Goal: Transaction & Acquisition: Purchase product/service

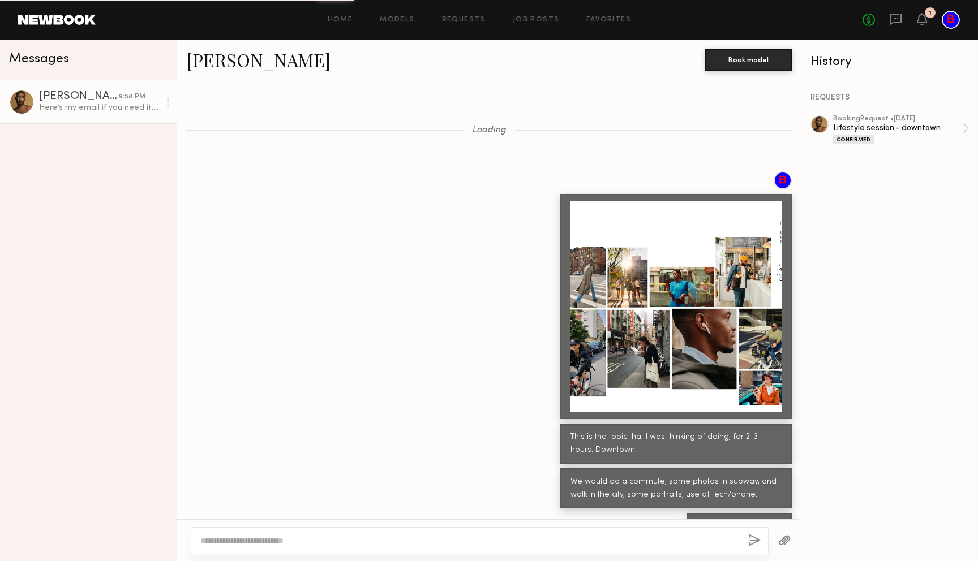
scroll to position [1100, 0]
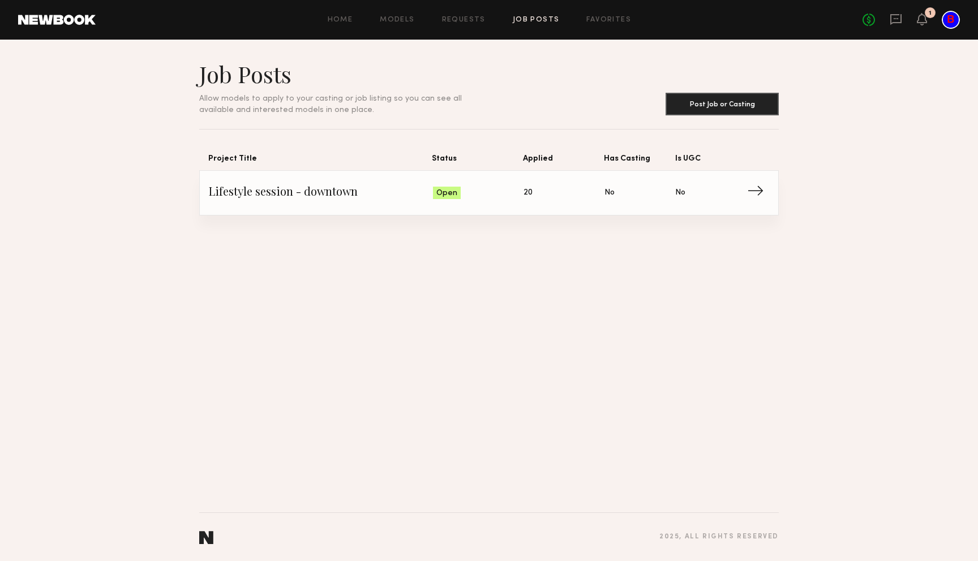
click at [432, 198] on span "Lifestyle session - downtown" at bounding box center [321, 193] width 224 height 17
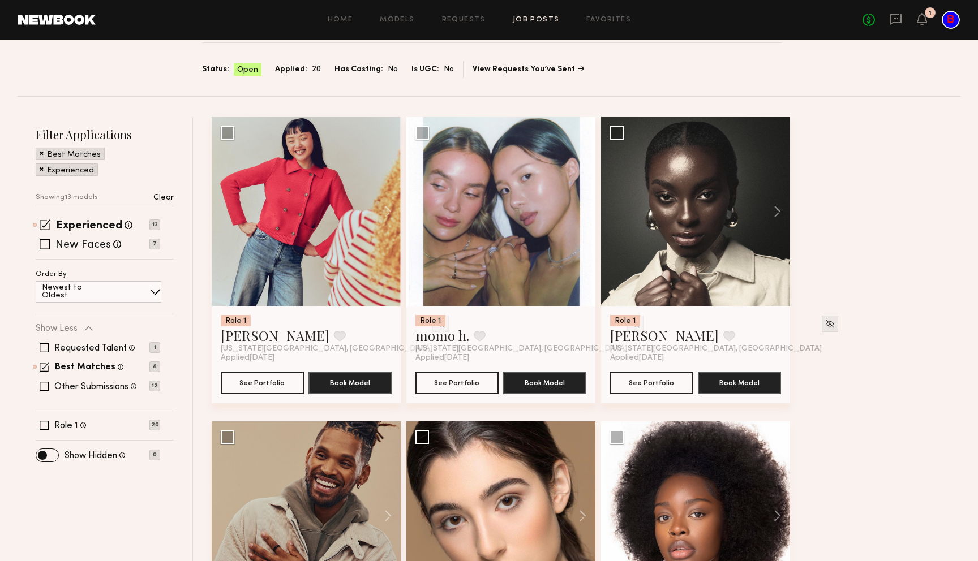
scroll to position [90, 0]
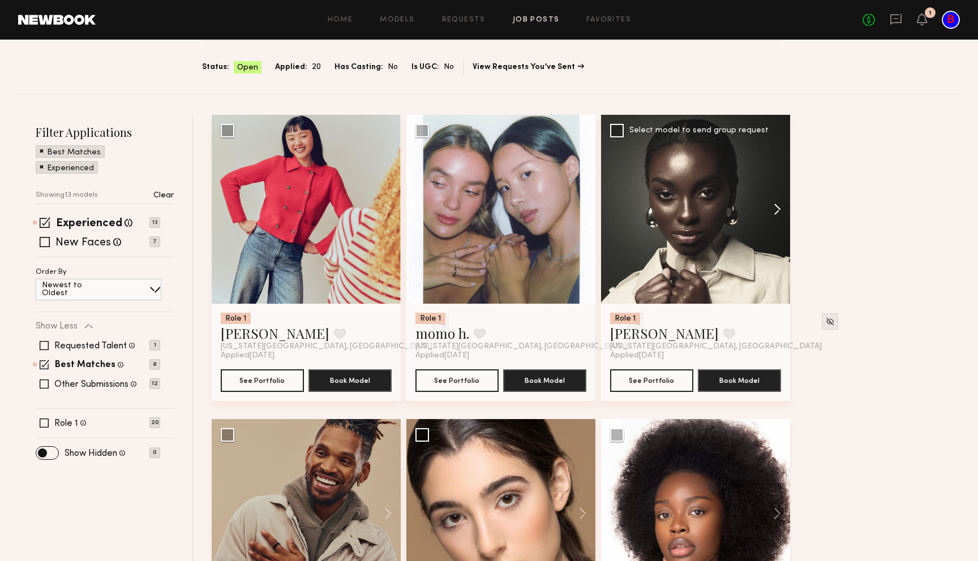
click at [779, 207] on button at bounding box center [772, 209] width 36 height 189
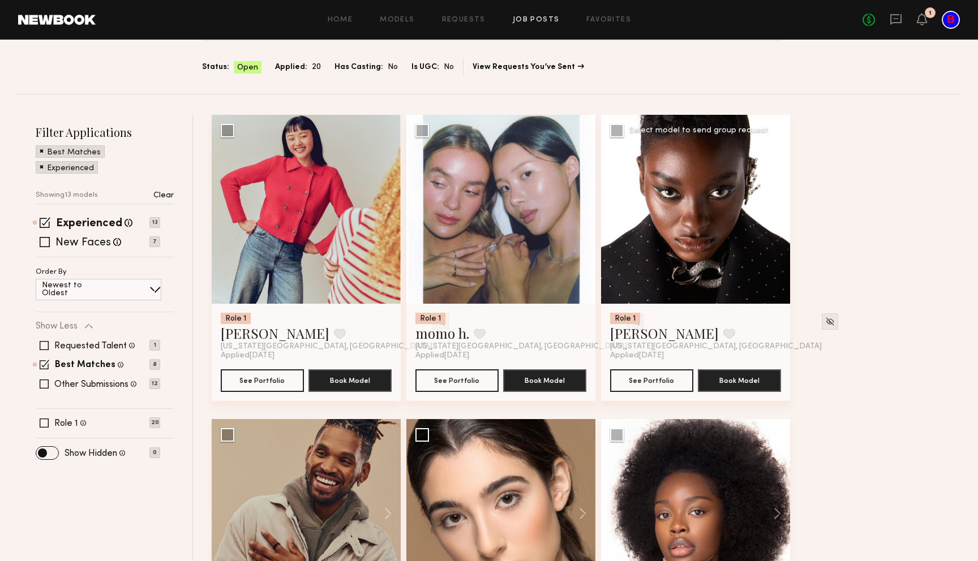
click at [779, 207] on button at bounding box center [772, 209] width 36 height 189
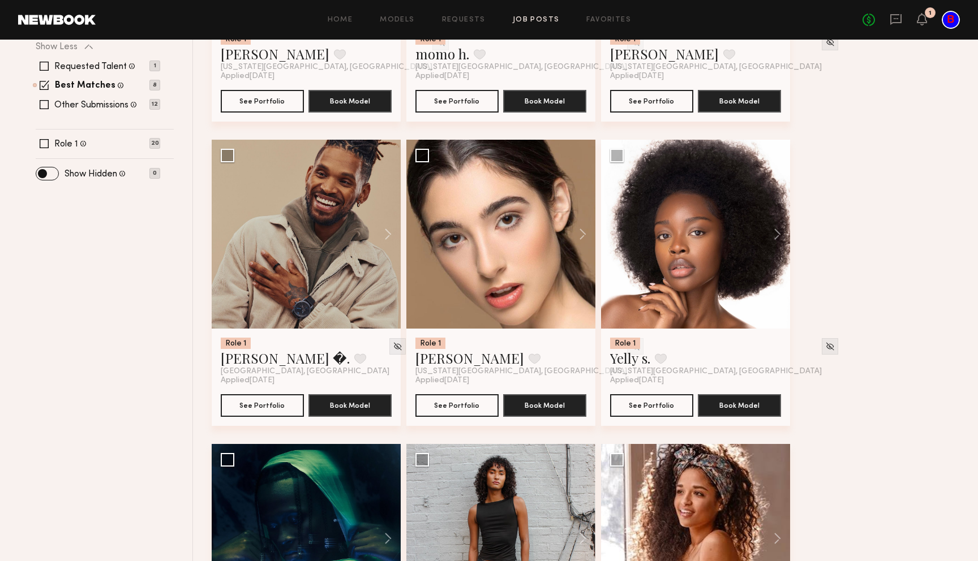
scroll to position [393, 0]
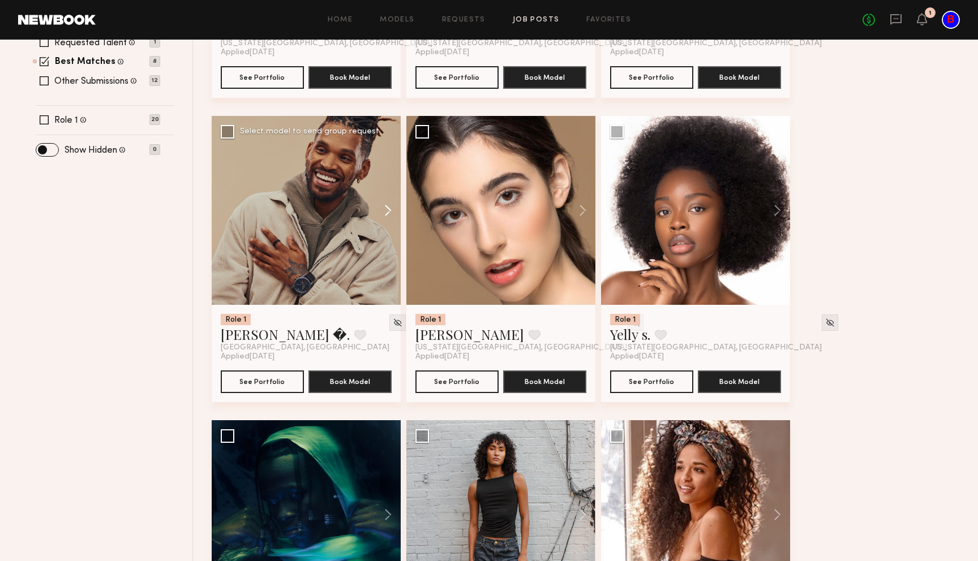
click at [389, 211] on button at bounding box center [382, 210] width 36 height 189
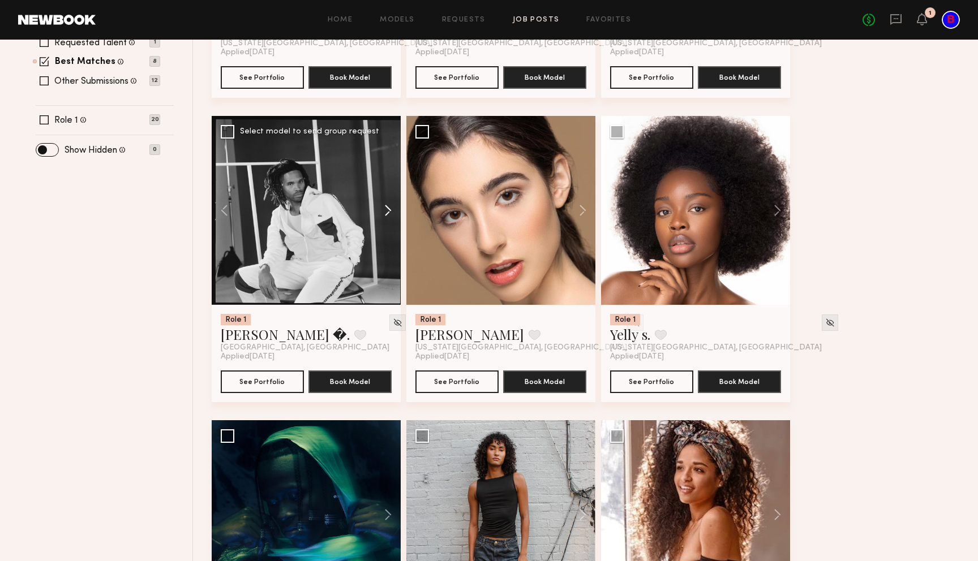
click at [389, 211] on button at bounding box center [382, 210] width 36 height 189
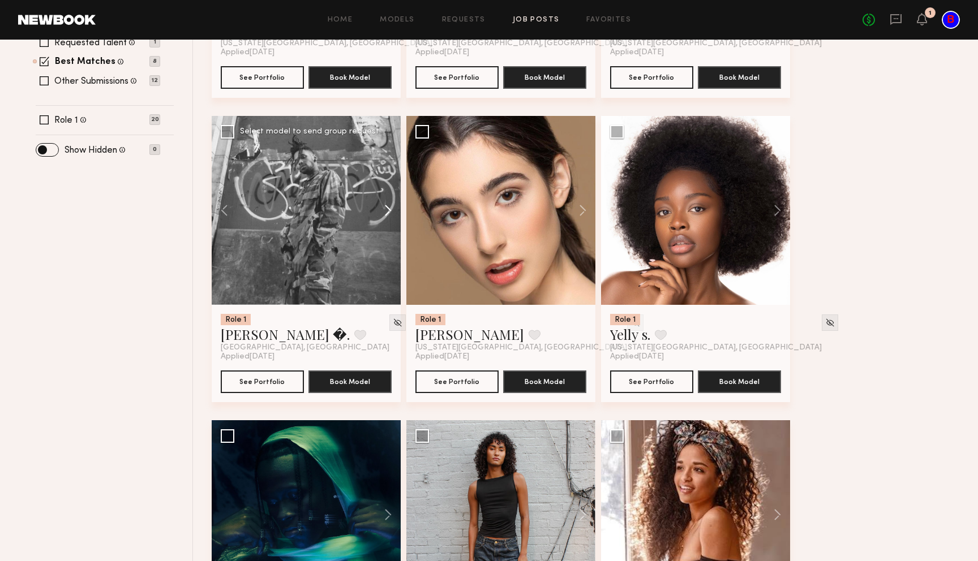
click at [389, 211] on button at bounding box center [382, 210] width 36 height 189
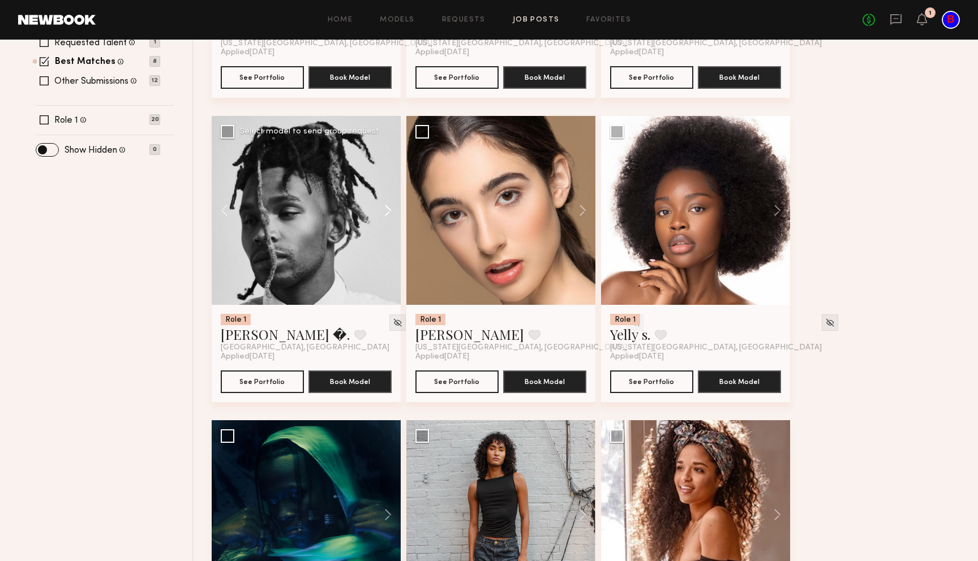
click at [389, 211] on button at bounding box center [382, 210] width 36 height 189
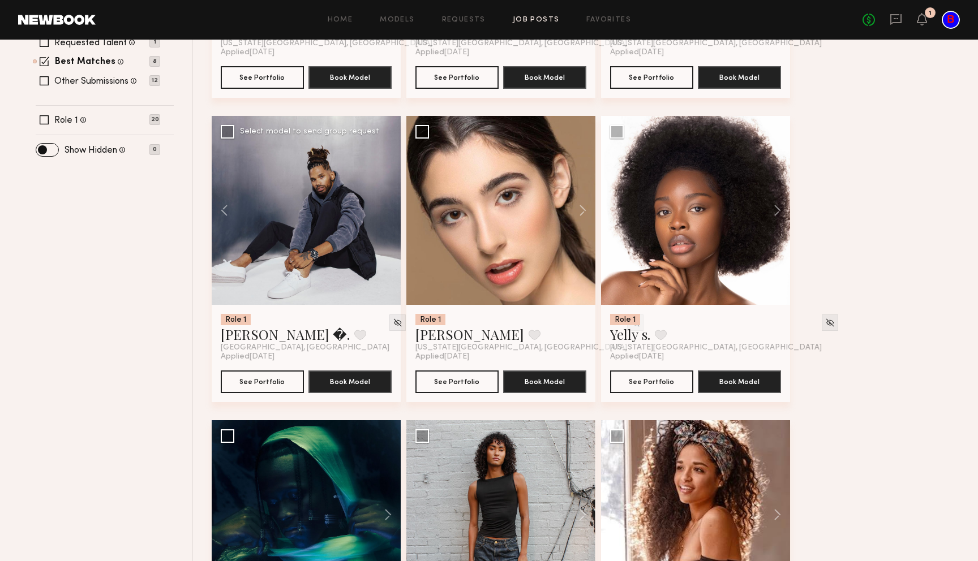
click at [389, 211] on div at bounding box center [306, 210] width 189 height 189
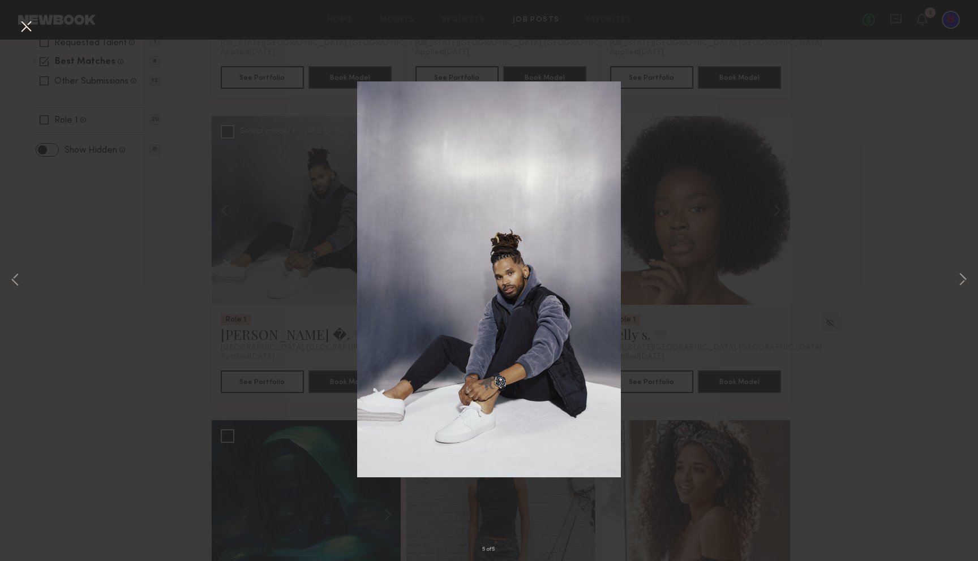
click at [736, 98] on div "5 of 5" at bounding box center [489, 280] width 978 height 561
click at [29, 27] on button at bounding box center [26, 27] width 18 height 20
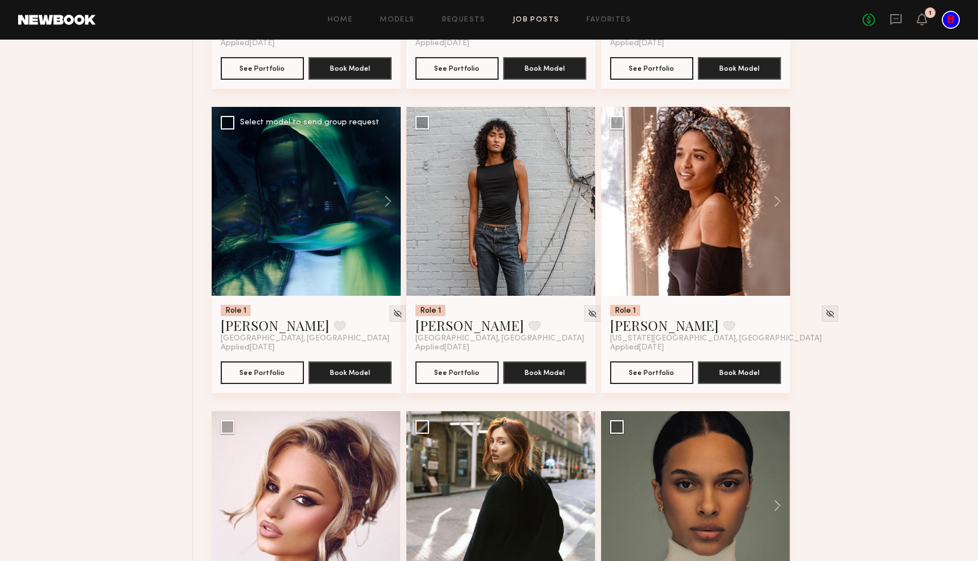
scroll to position [733, 0]
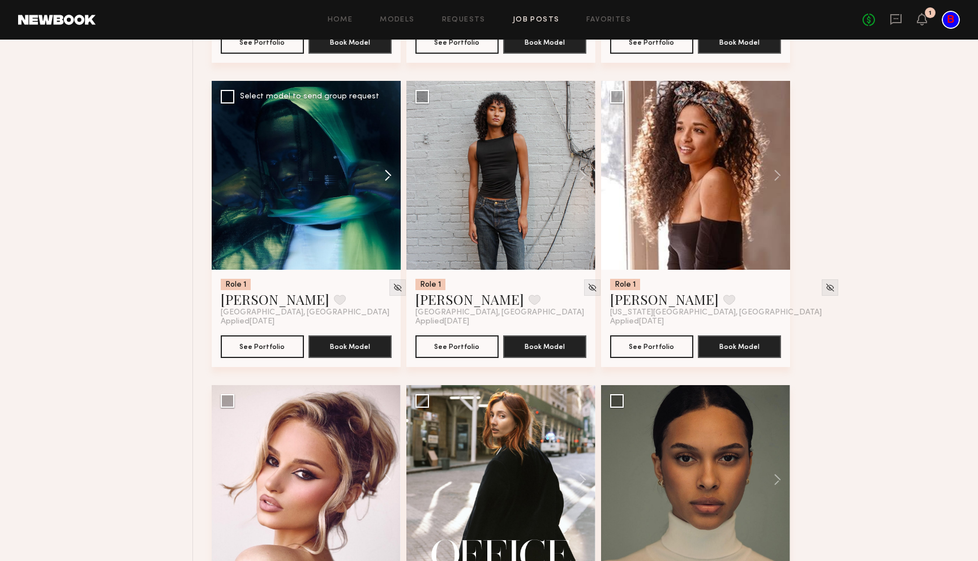
click at [393, 169] on button at bounding box center [382, 175] width 36 height 189
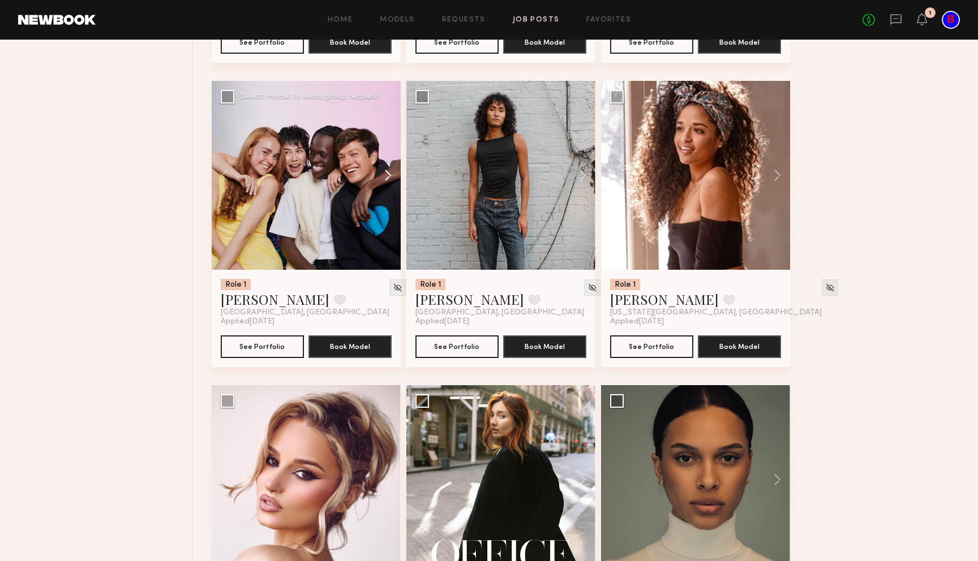
click at [393, 169] on button at bounding box center [382, 175] width 36 height 189
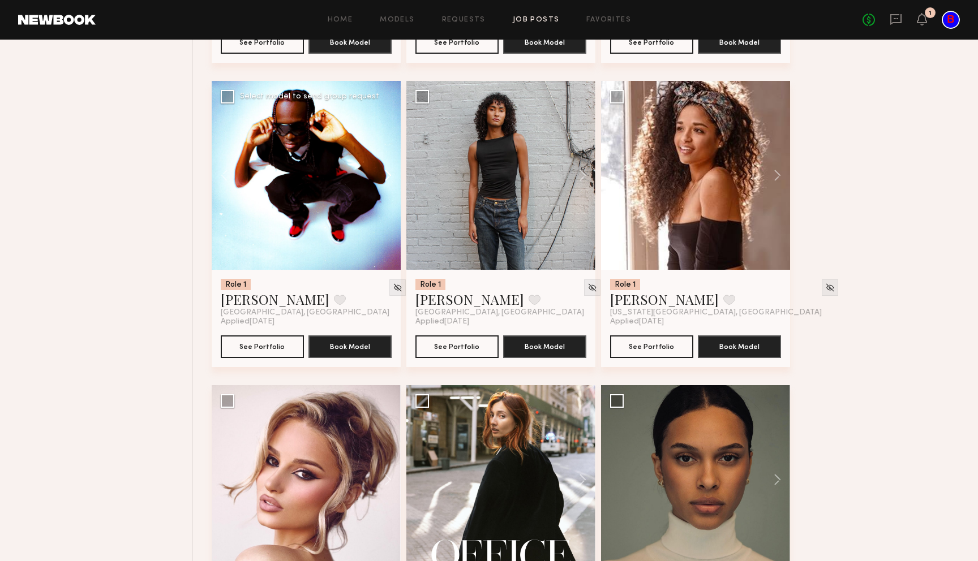
click at [393, 169] on button at bounding box center [382, 175] width 36 height 189
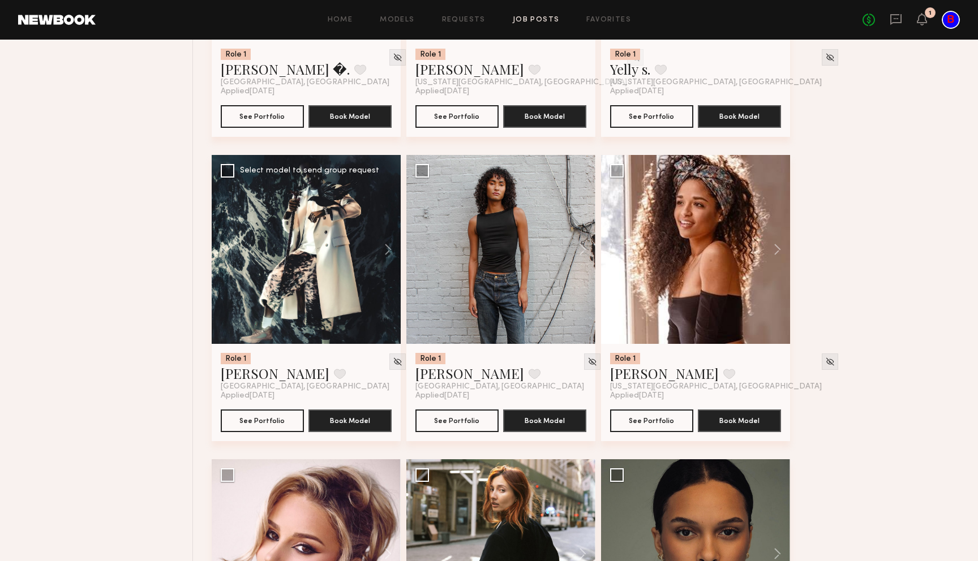
scroll to position [660, 0]
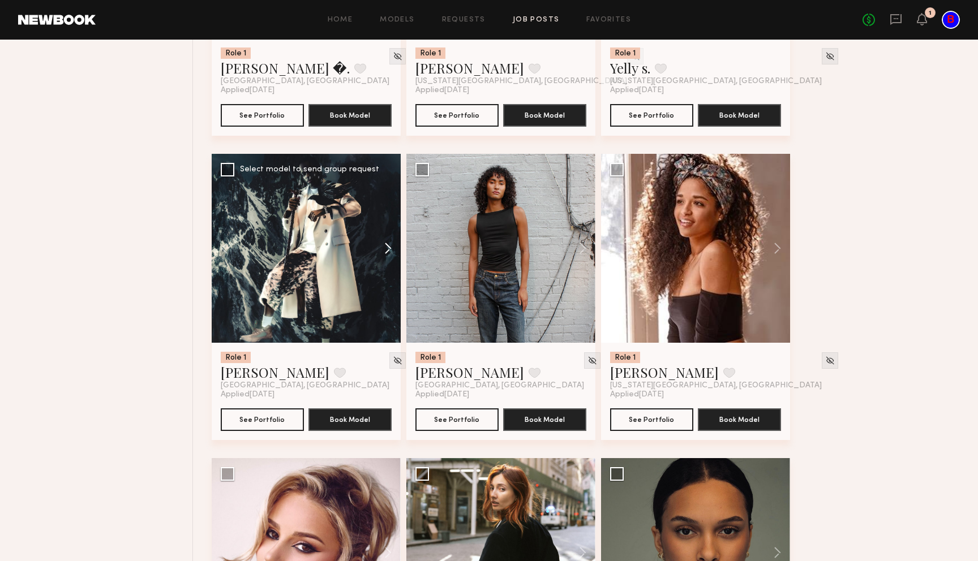
click at [383, 243] on button at bounding box center [382, 248] width 36 height 189
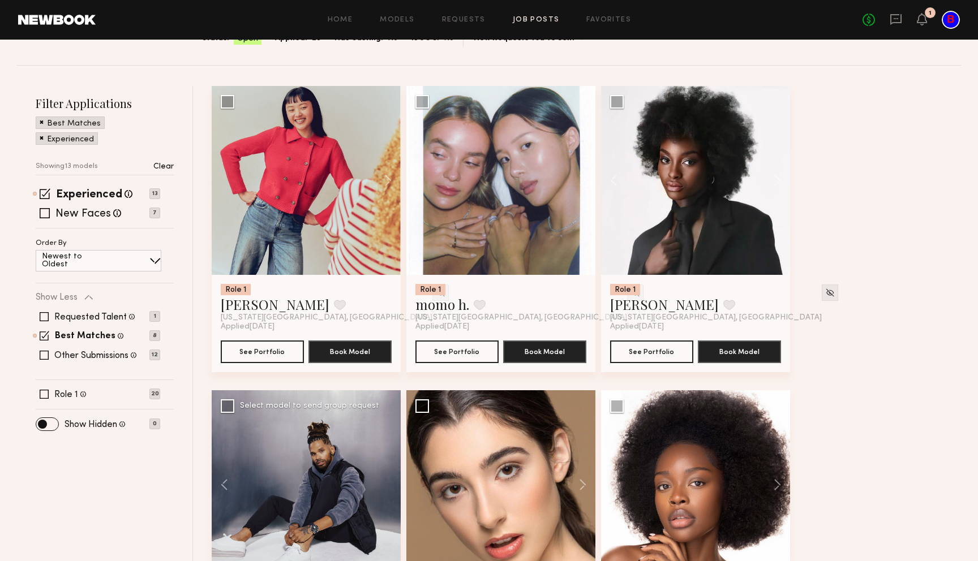
scroll to position [0, 0]
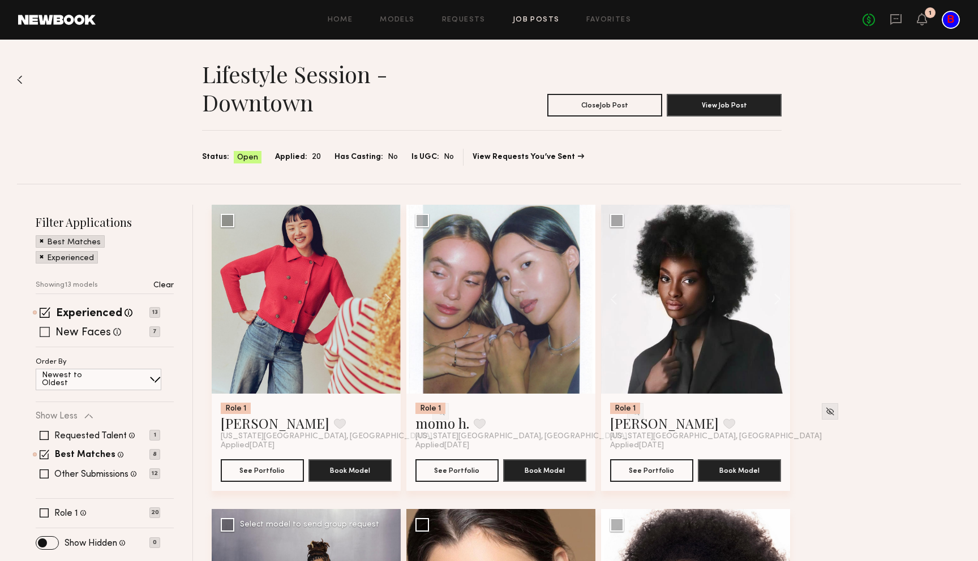
click at [45, 328] on span at bounding box center [45, 332] width 10 height 10
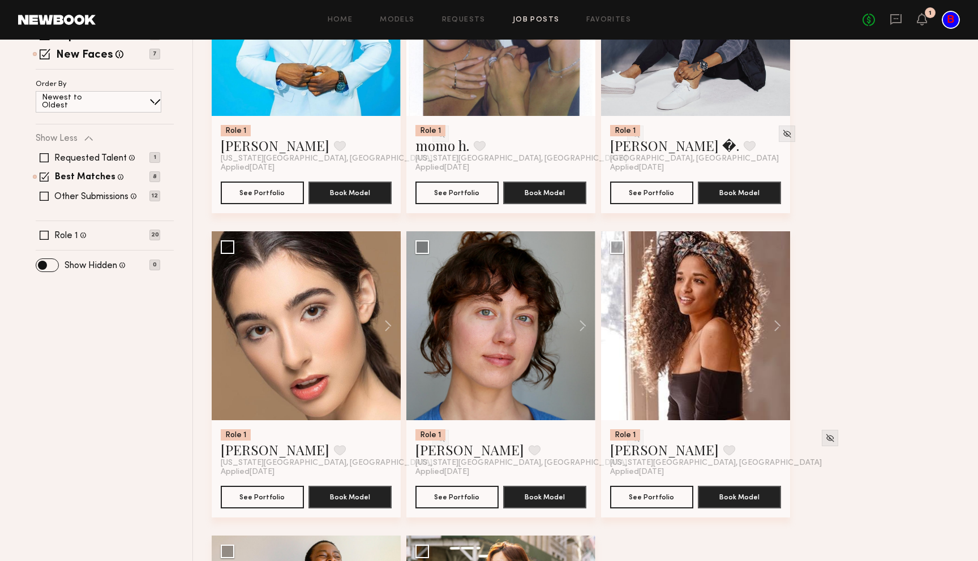
scroll to position [280, 0]
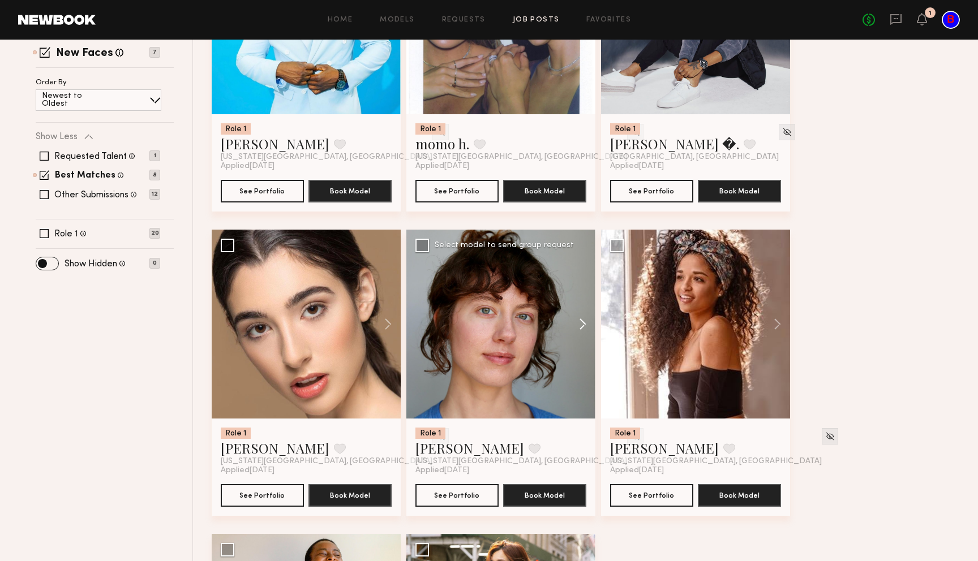
click at [584, 317] on button at bounding box center [577, 324] width 36 height 189
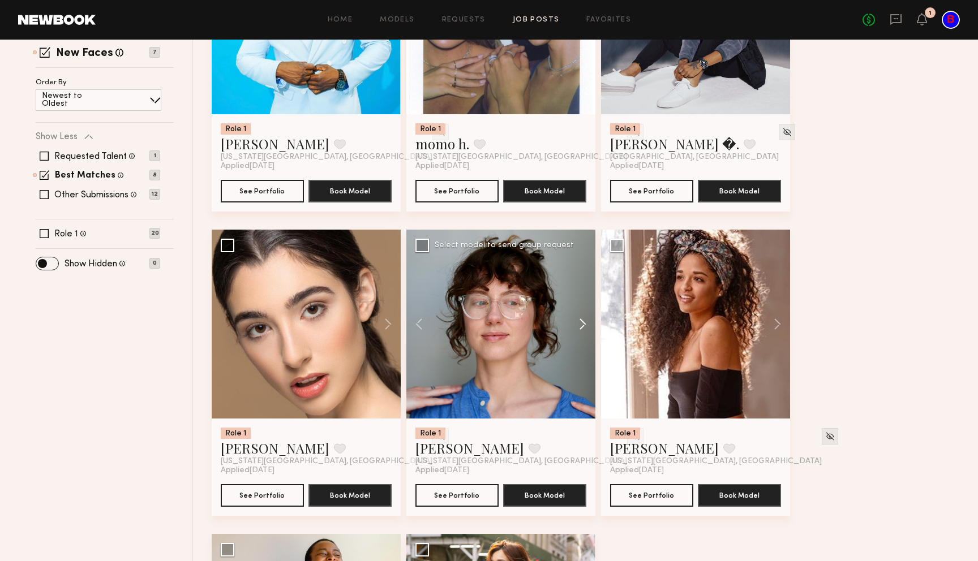
click at [584, 317] on button at bounding box center [577, 324] width 36 height 189
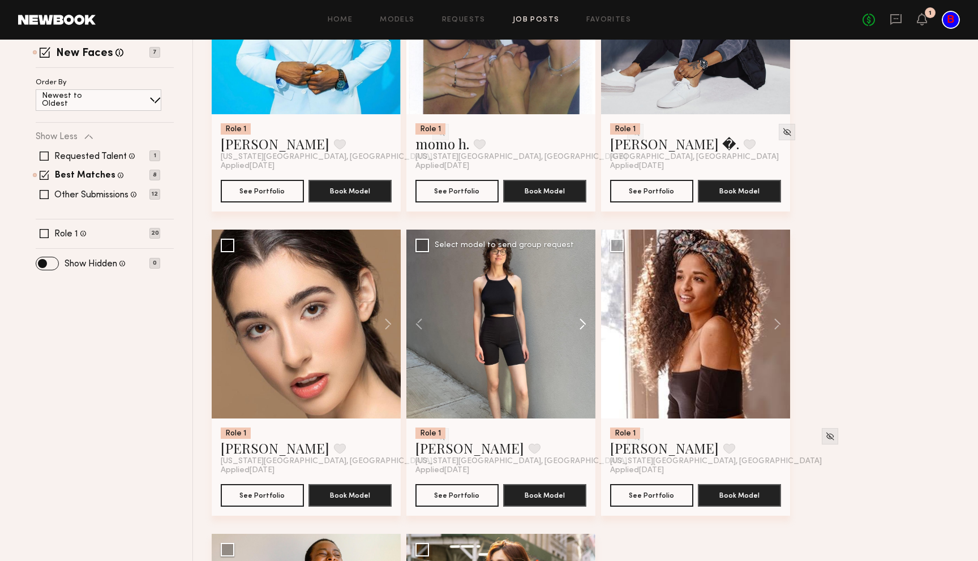
click at [584, 317] on button at bounding box center [577, 324] width 36 height 189
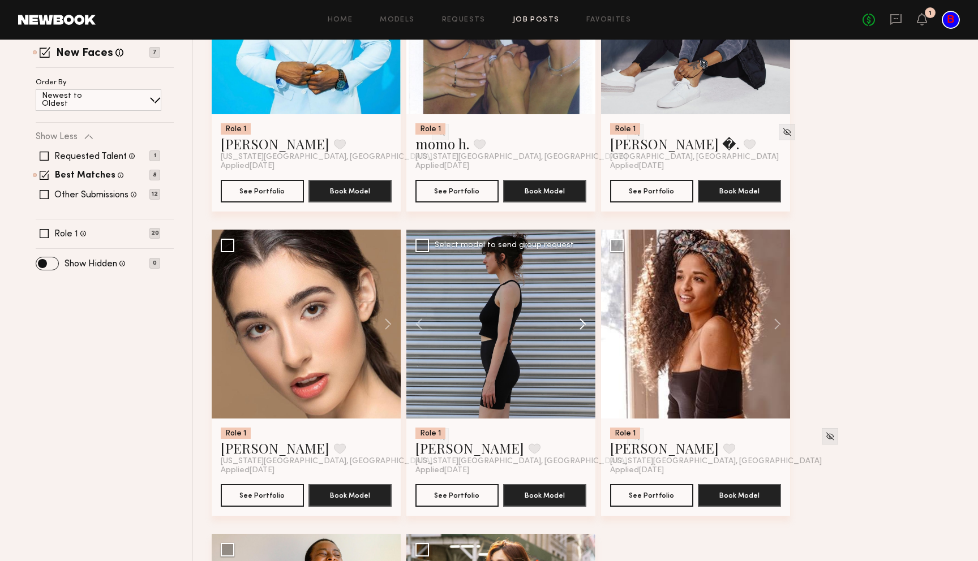
click at [584, 317] on button at bounding box center [577, 324] width 36 height 189
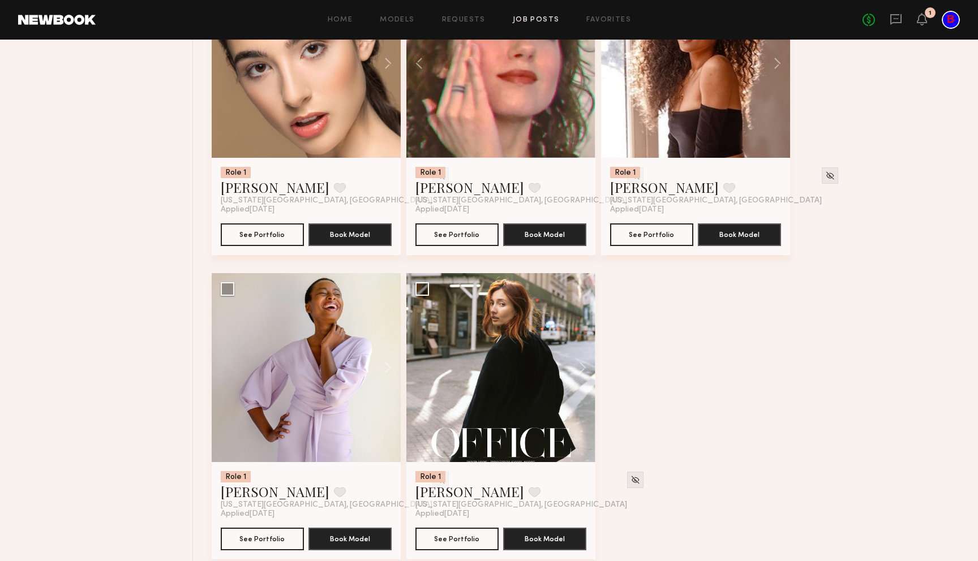
scroll to position [557, 0]
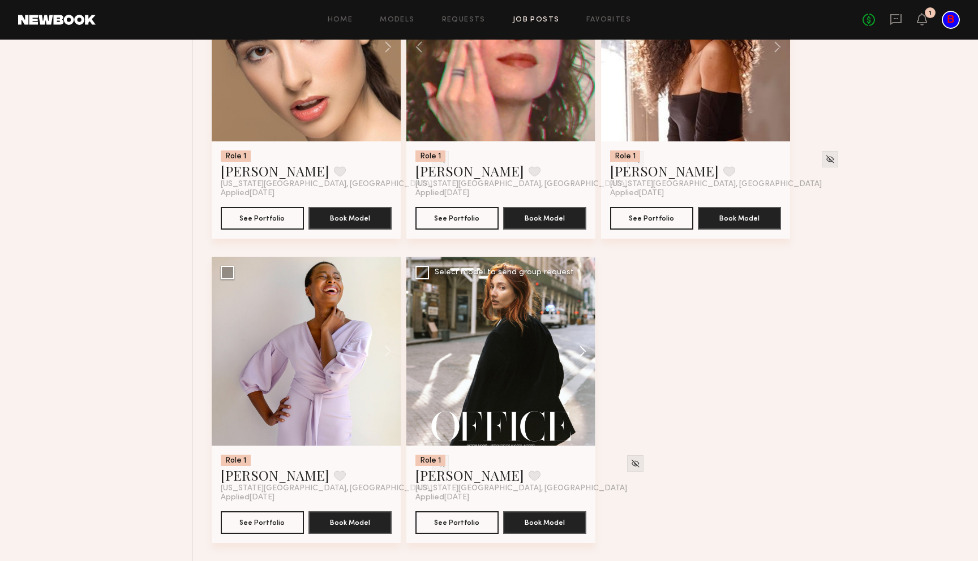
click at [590, 351] on button at bounding box center [577, 351] width 36 height 189
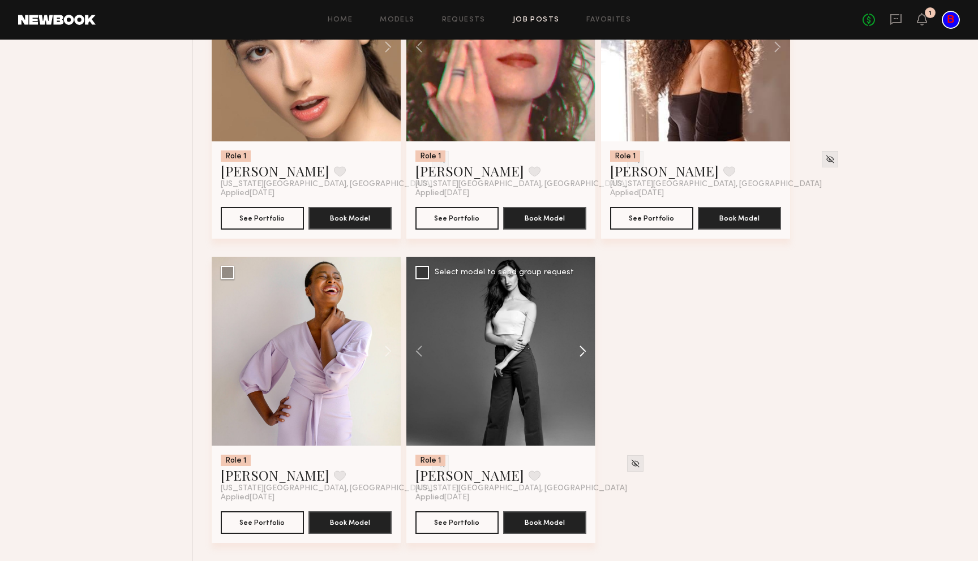
click at [590, 351] on button at bounding box center [577, 351] width 36 height 189
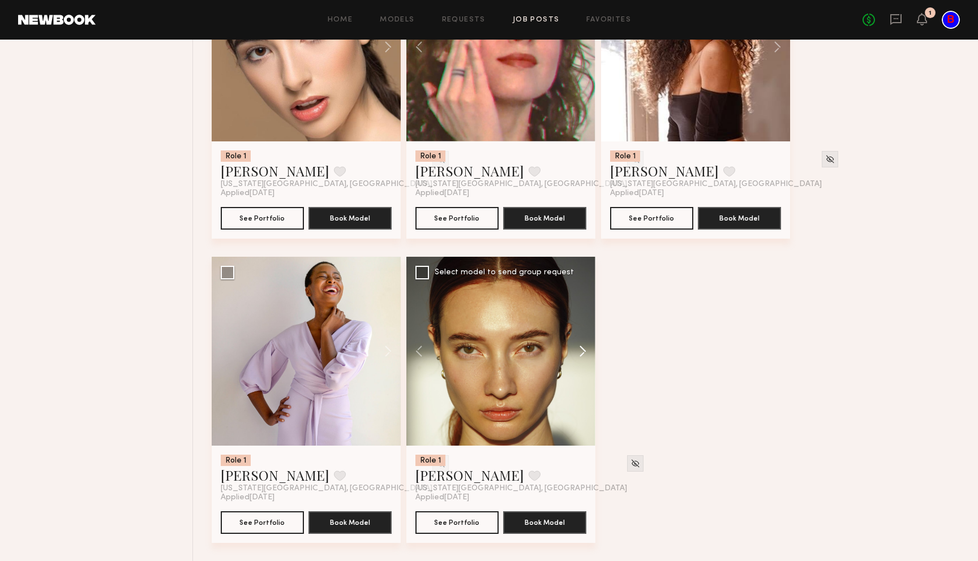
click at [590, 351] on button at bounding box center [577, 351] width 36 height 189
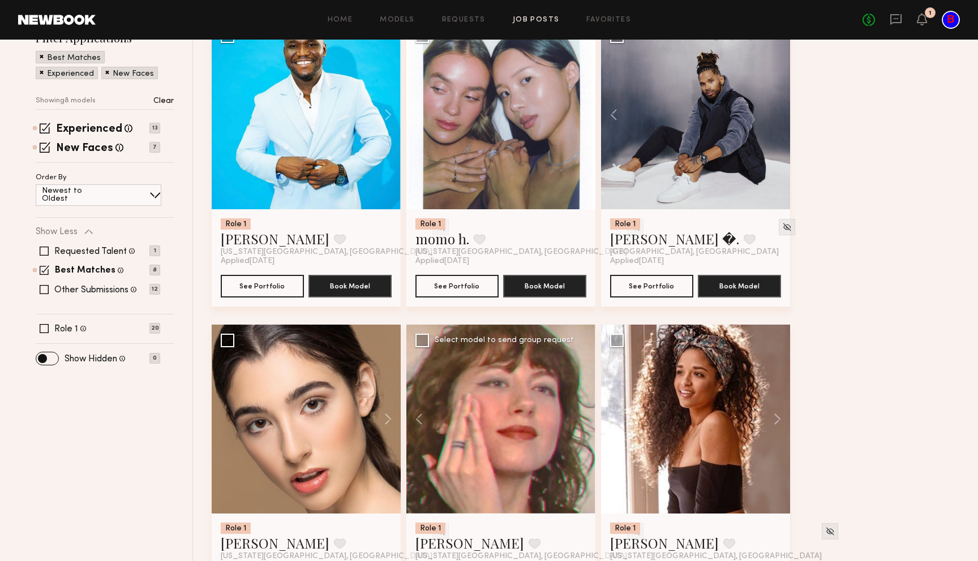
scroll to position [0, 0]
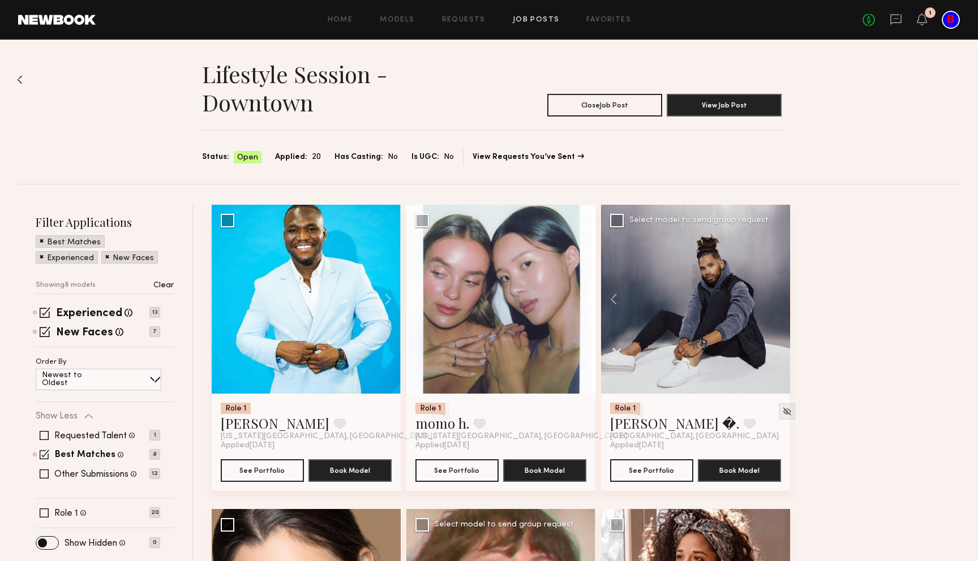
click at [927, 23] on div "No fees up to $5,000 1" at bounding box center [911, 20] width 97 height 18
click at [924, 17] on icon at bounding box center [921, 19] width 9 height 8
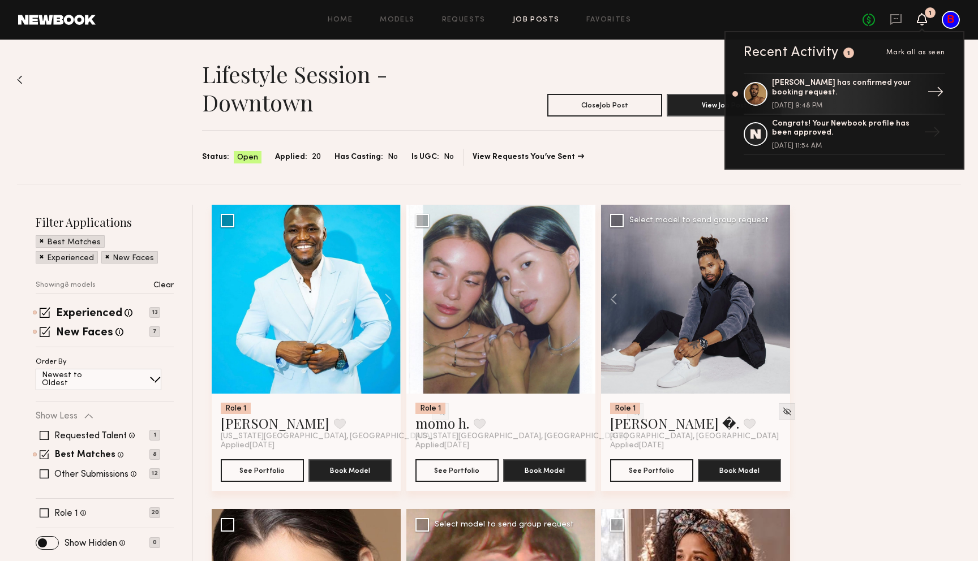
click at [851, 87] on div "[PERSON_NAME] has confirmed your booking request." at bounding box center [845, 88] width 147 height 19
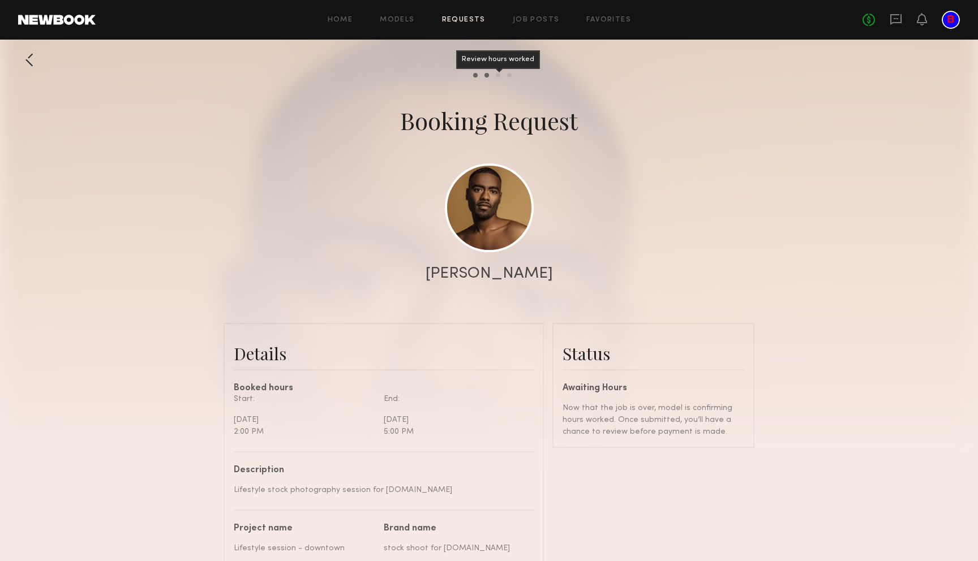
click at [497, 76] on div "Review hours worked" at bounding box center [498, 75] width 5 height 5
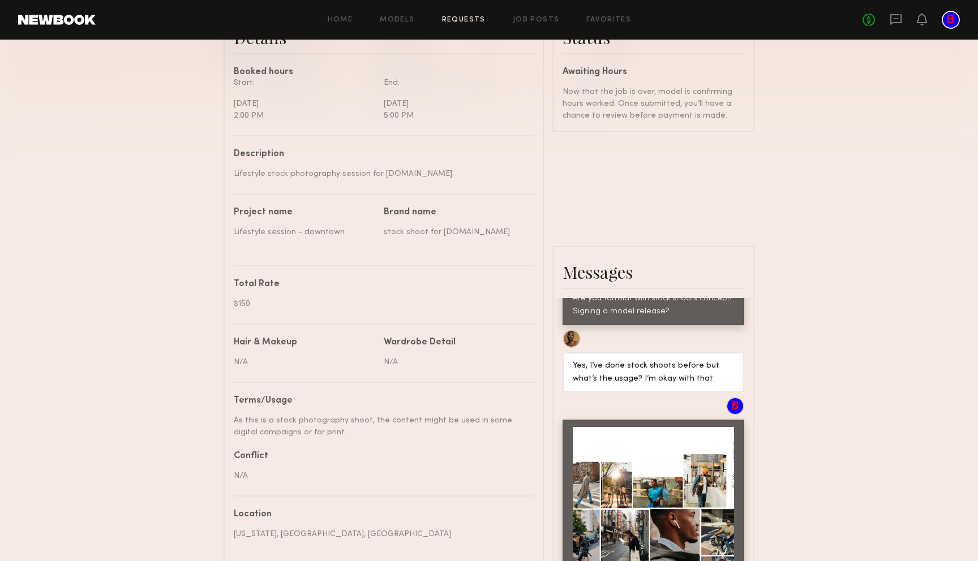
scroll to position [557, 0]
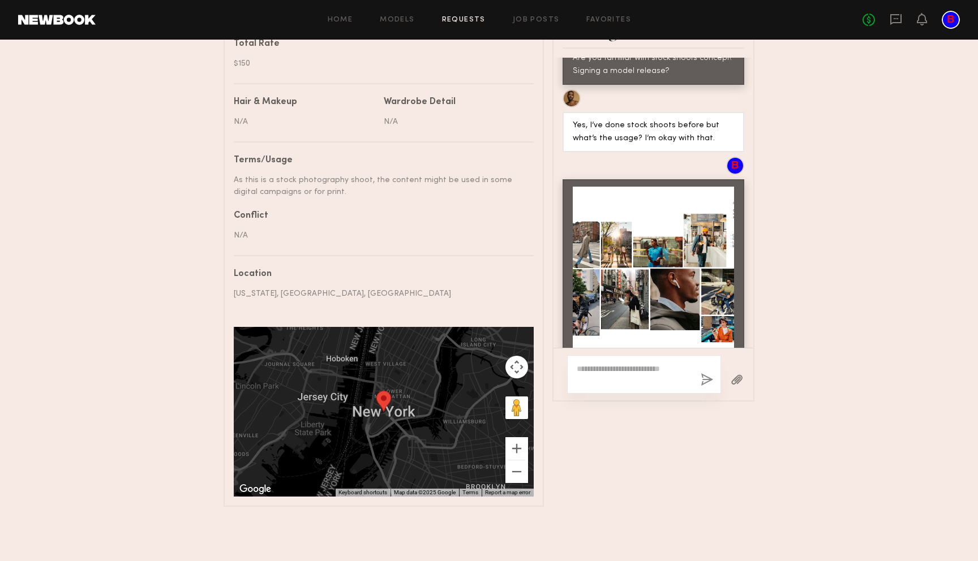
click at [670, 385] on textarea at bounding box center [634, 374] width 115 height 23
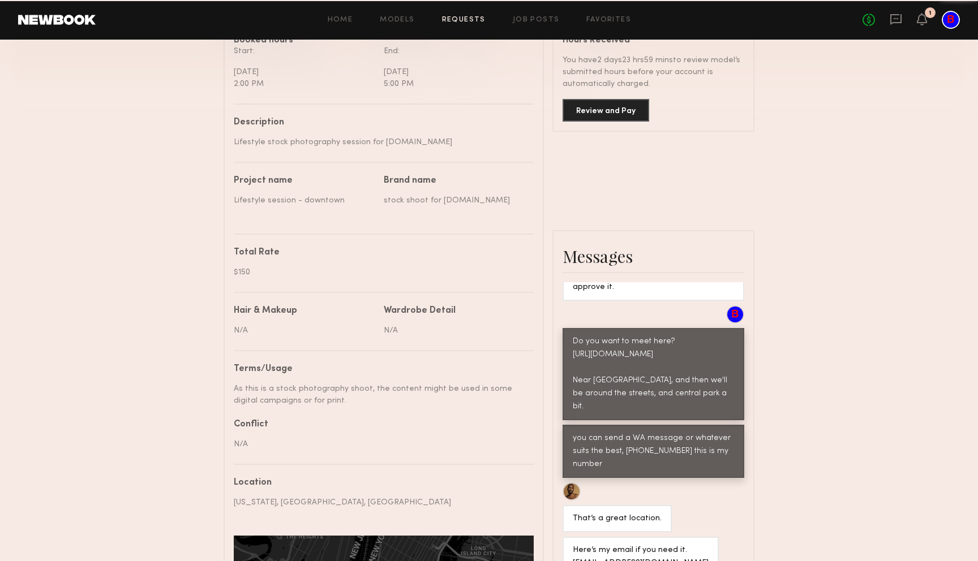
scroll to position [245, 0]
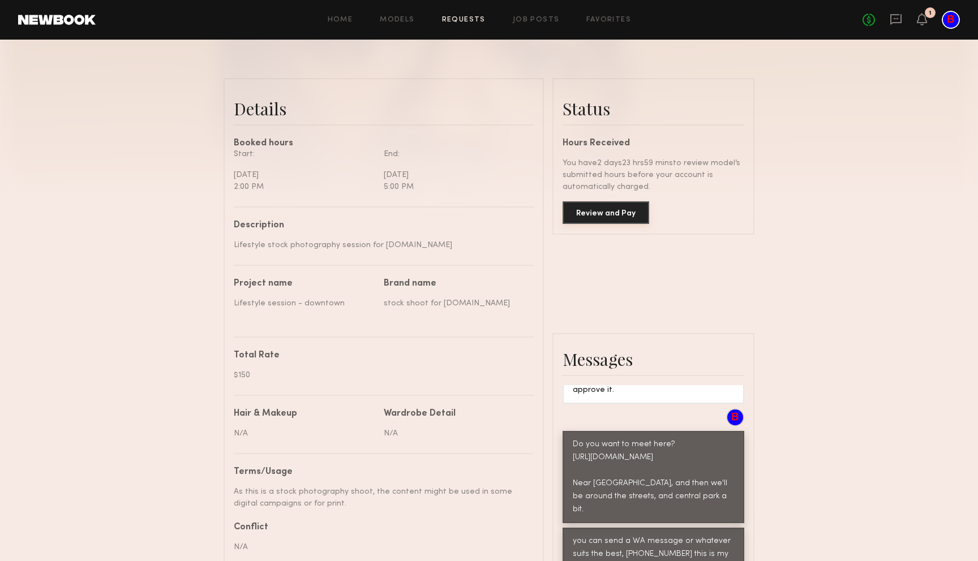
click at [616, 216] on button "Review and Pay" at bounding box center [606, 212] width 87 height 23
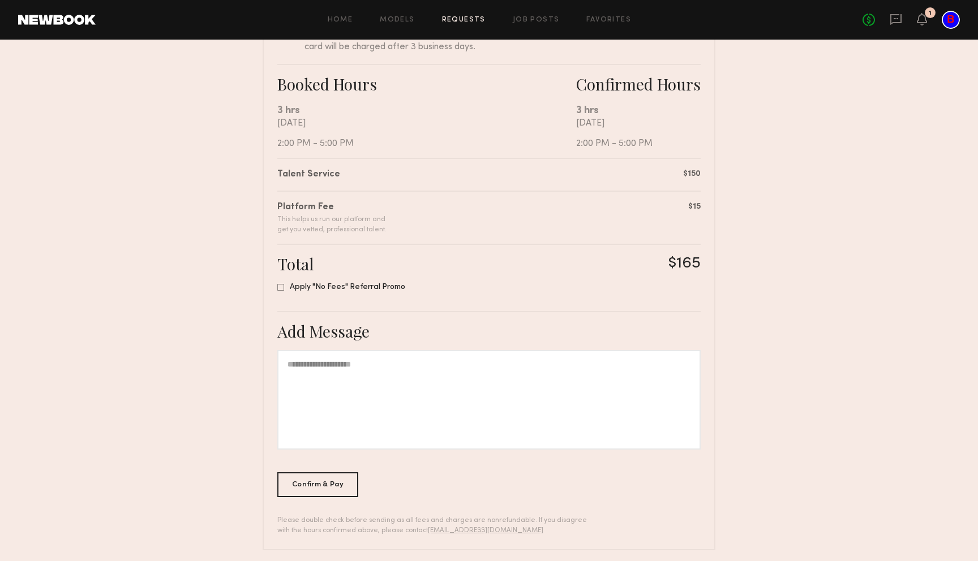
scroll to position [179, 0]
click at [280, 288] on icon at bounding box center [280, 286] width 7 height 7
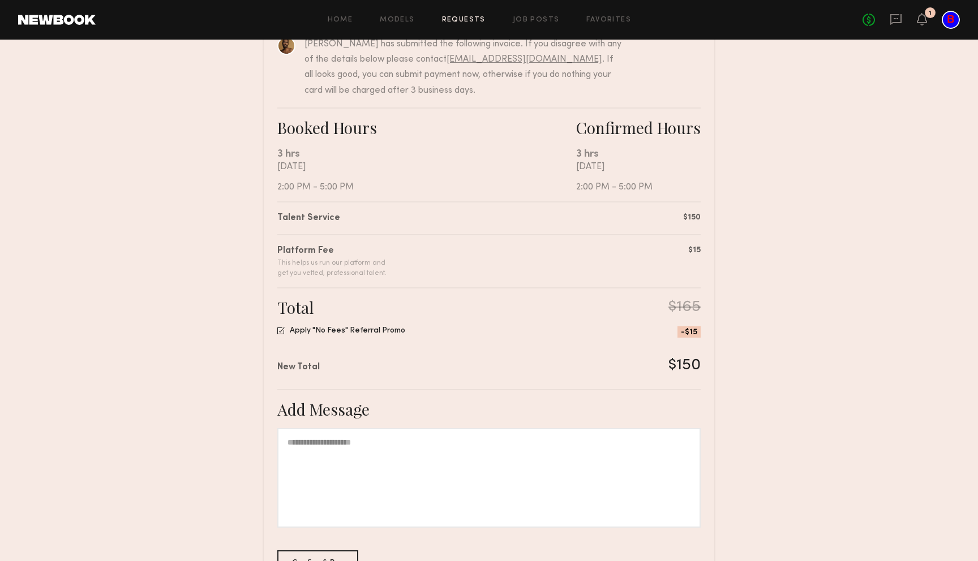
scroll to position [220, 0]
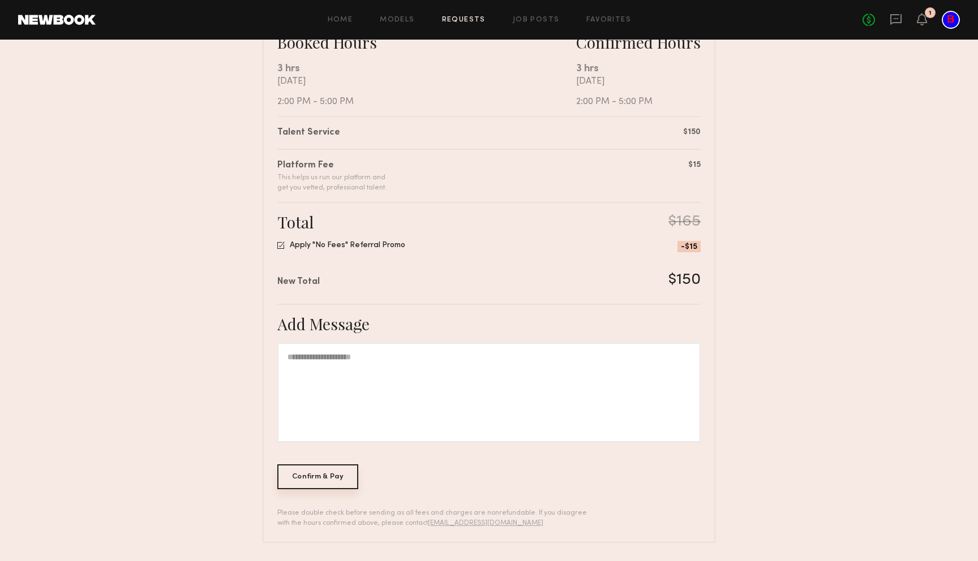
click at [311, 475] on div "Confirm & Pay" at bounding box center [317, 477] width 81 height 25
click at [301, 475] on div "Confirm & Pay" at bounding box center [317, 477] width 81 height 25
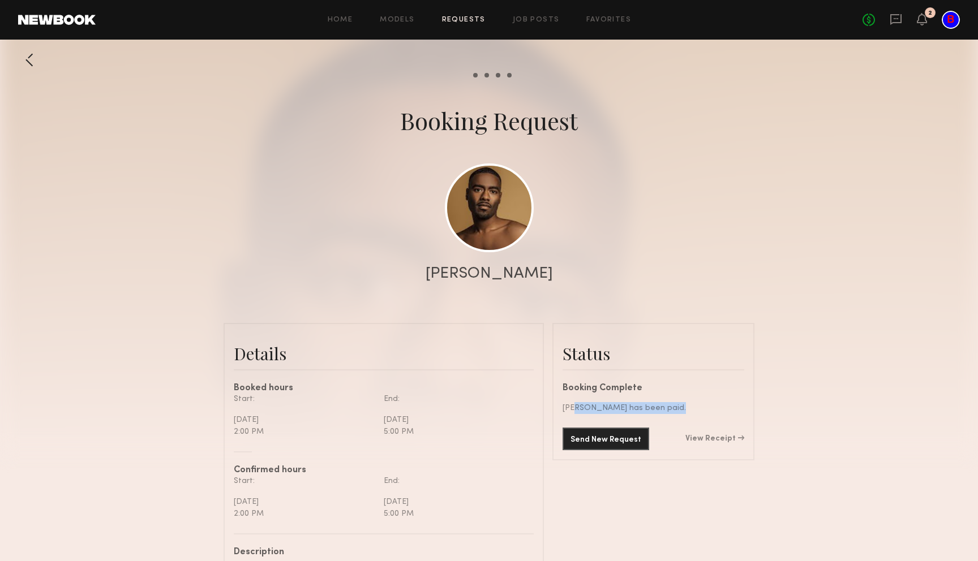
drag, startPoint x: 572, startPoint y: 409, endPoint x: 702, endPoint y: 405, distance: 130.2
click at [702, 405] on div "[PERSON_NAME] has been paid." at bounding box center [654, 408] width 182 height 12
click at [812, 136] on div at bounding box center [489, 226] width 978 height 453
drag, startPoint x: 665, startPoint y: 405, endPoint x: 555, endPoint y: 412, distance: 110.0
click at [555, 412] on common-border "Status Booking Complete [PERSON_NAME] has been paid. Send New Request View Rece…" at bounding box center [653, 392] width 202 height 138
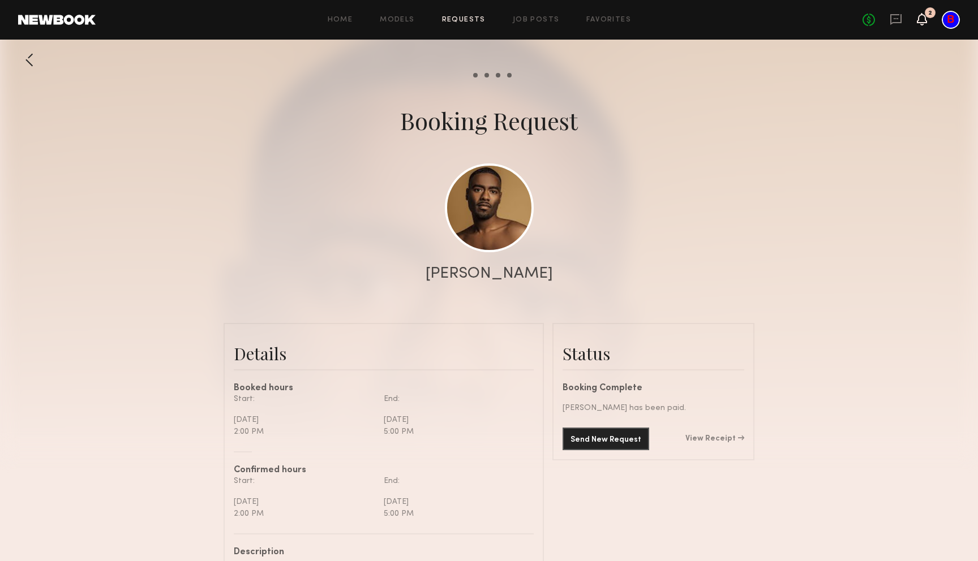
click at [925, 20] on icon at bounding box center [921, 19] width 9 height 8
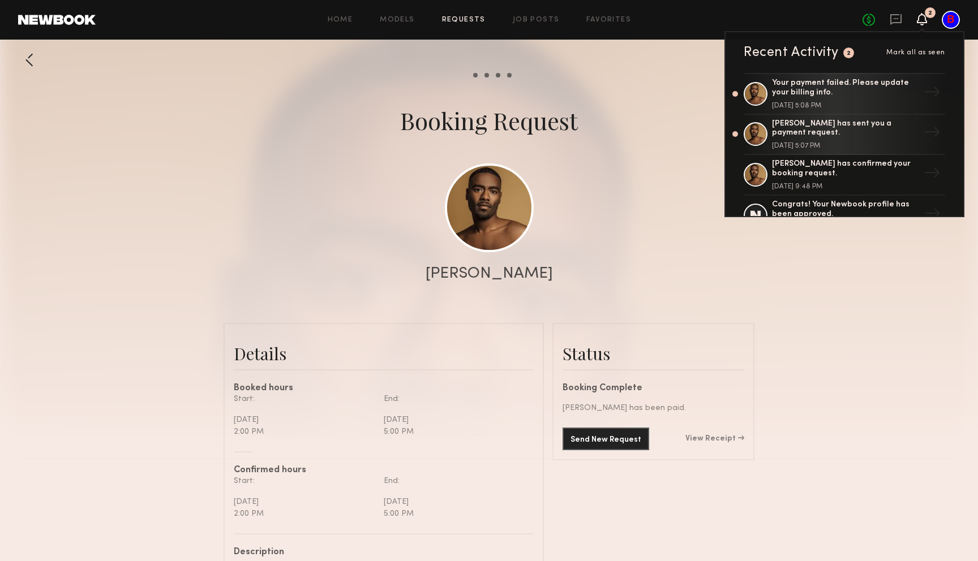
click at [925, 20] on icon at bounding box center [921, 19] width 9 height 8
